Goal: Navigation & Orientation: Find specific page/section

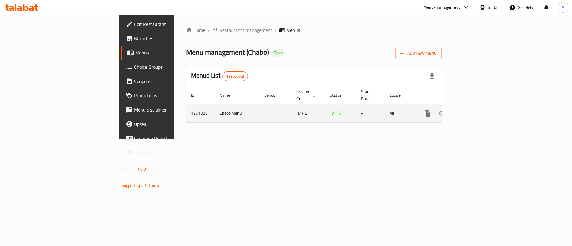
click at [477, 107] on link "enhanced table" at bounding box center [470, 113] width 14 height 14
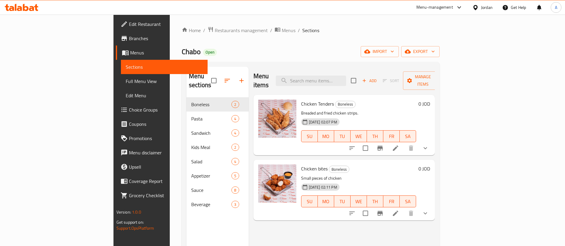
click at [182, 52] on span "Chabo" at bounding box center [191, 51] width 19 height 13
click at [247, 25] on div "Home / Restaurants management / Menus / Sections Chabo Open import export Menu …" at bounding box center [311, 172] width 282 height 315
drag, startPoint x: 107, startPoint y: 53, endPoint x: 130, endPoint y: 51, distance: 23.0
click at [170, 51] on div "Home / Restaurants management / Menus / Sections Chabo Open import export Menu …" at bounding box center [311, 172] width 282 height 315
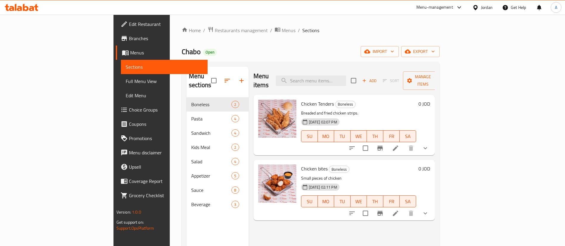
click at [182, 53] on div "Chabo Open import export" at bounding box center [311, 51] width 258 height 11
drag, startPoint x: 126, startPoint y: 57, endPoint x: 104, endPoint y: 28, distance: 36.3
click at [170, 28] on div "Home / Restaurants management / Menus / Sections Chabo Open import export Menu …" at bounding box center [311, 172] width 282 height 315
click at [170, 30] on div "Home / Restaurants management / Menus / Sections Chabo Open import export Menu …" at bounding box center [311, 172] width 282 height 315
drag, startPoint x: 129, startPoint y: 54, endPoint x: 109, endPoint y: 47, distance: 21.2
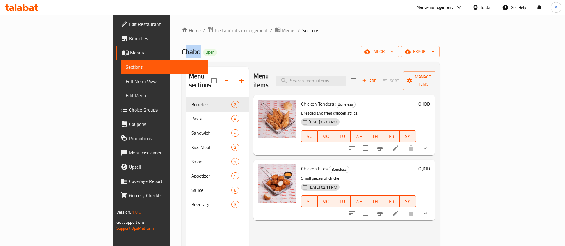
click at [182, 47] on h2 "Chabo Open" at bounding box center [199, 52] width 35 height 10
drag, startPoint x: 166, startPoint y: 45, endPoint x: 148, endPoint y: 47, distance: 18.8
click at [182, 46] on div "Home / Restaurants management / Menus / Sections Chabo Open import export Menu …" at bounding box center [311, 172] width 258 height 291
drag, startPoint x: 123, startPoint y: 53, endPoint x: 106, endPoint y: 46, distance: 18.6
click at [182, 46] on span "Chabo" at bounding box center [191, 51] width 19 height 13
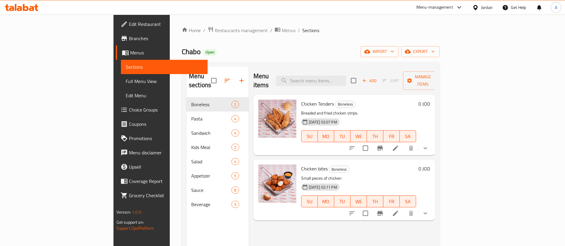
drag, startPoint x: 203, startPoint y: 43, endPoint x: 178, endPoint y: 47, distance: 25.7
click at [202, 42] on div "Home / Restaurants management / Menus / Sections Chabo Open import export Menu …" at bounding box center [311, 172] width 258 height 291
drag, startPoint x: 124, startPoint y: 54, endPoint x: 101, endPoint y: 52, distance: 23.9
click at [170, 52] on div "Home / Restaurants management / Menus / Sections Chabo Open import export Menu …" at bounding box center [311, 172] width 282 height 315
click at [116, 43] on link "Branches" at bounding box center [162, 38] width 92 height 14
